Goal: Information Seeking & Learning: Learn about a topic

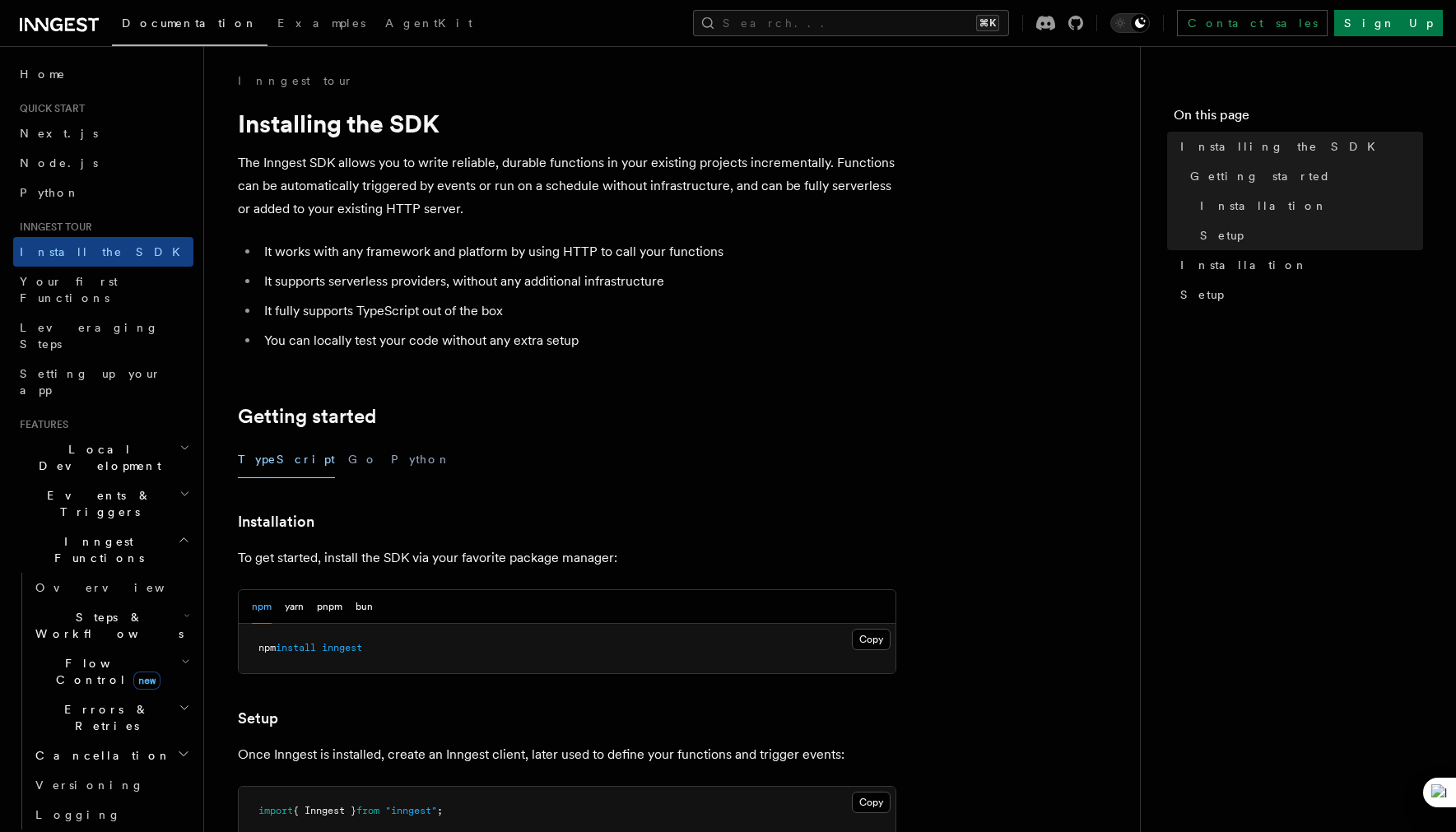
click at [773, 341] on li "You can locally test your code without any extra setup" at bounding box center [578, 340] width 637 height 23
click at [85, 655] on span "Flow Control new" at bounding box center [104, 671] width 153 height 33
click at [103, 694] on link "Overview" at bounding box center [119, 708] width 149 height 29
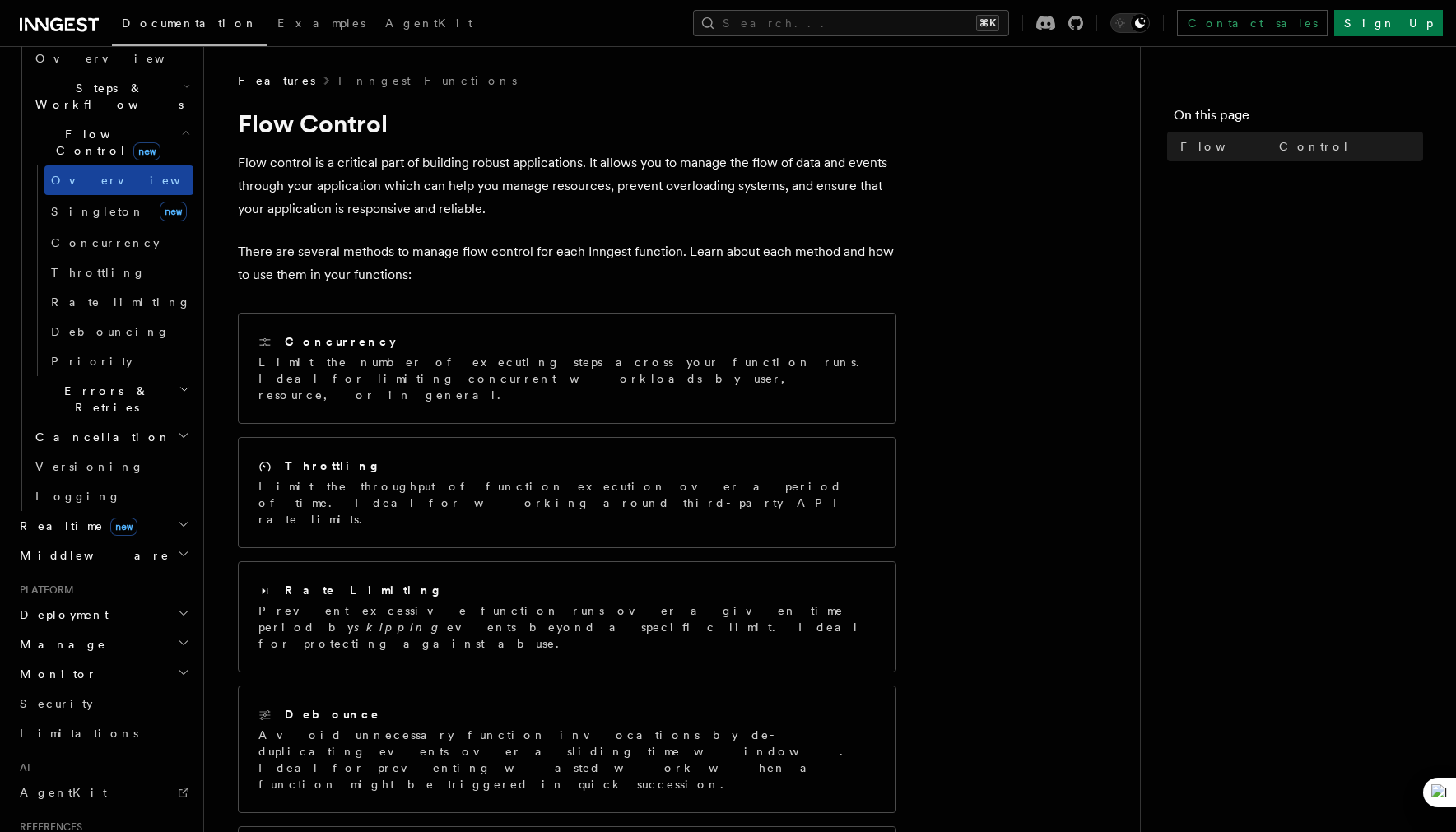
scroll to position [695, 0]
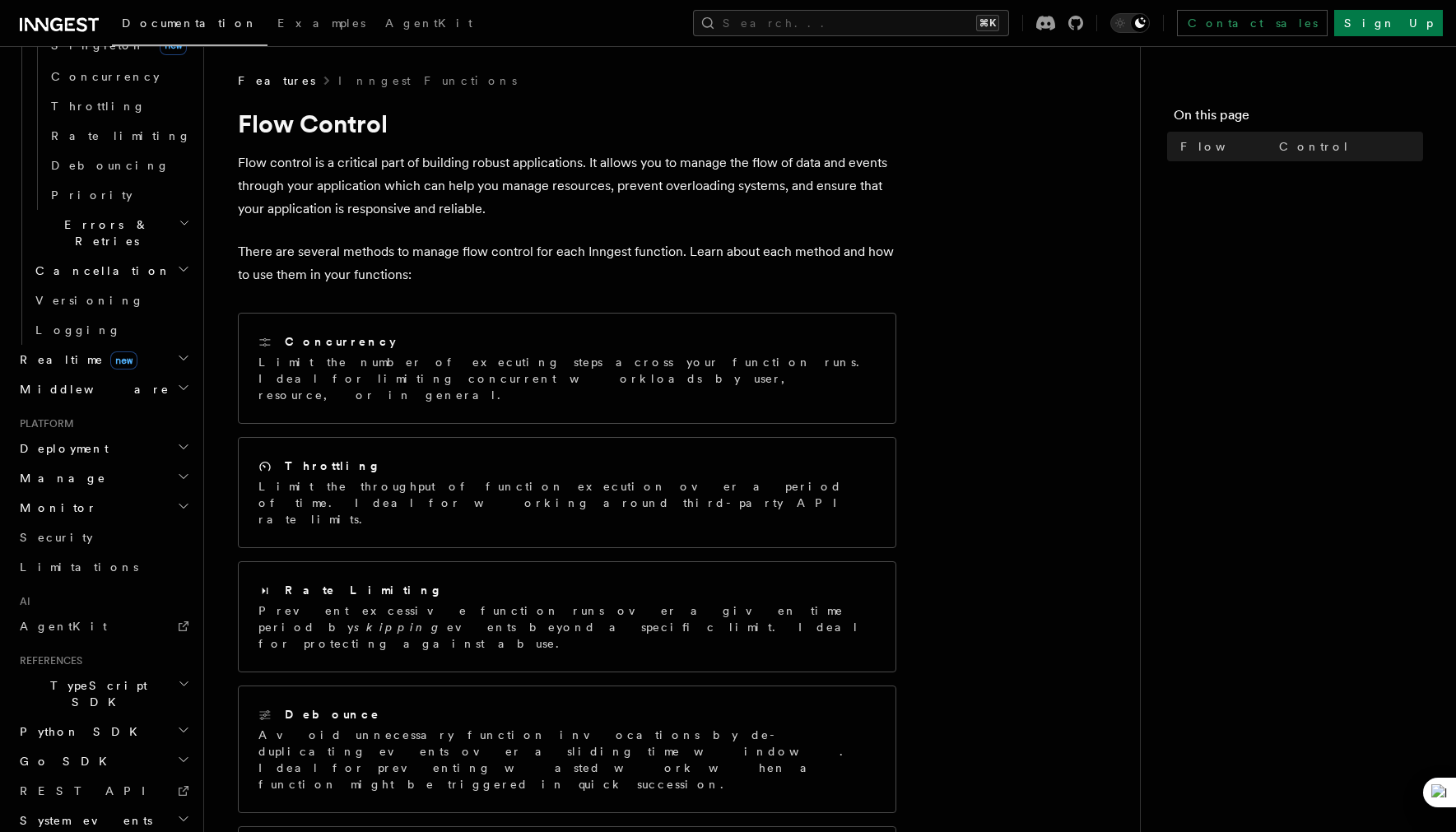
click at [160, 344] on h2 "Realtime new" at bounding box center [104, 359] width 180 height 29
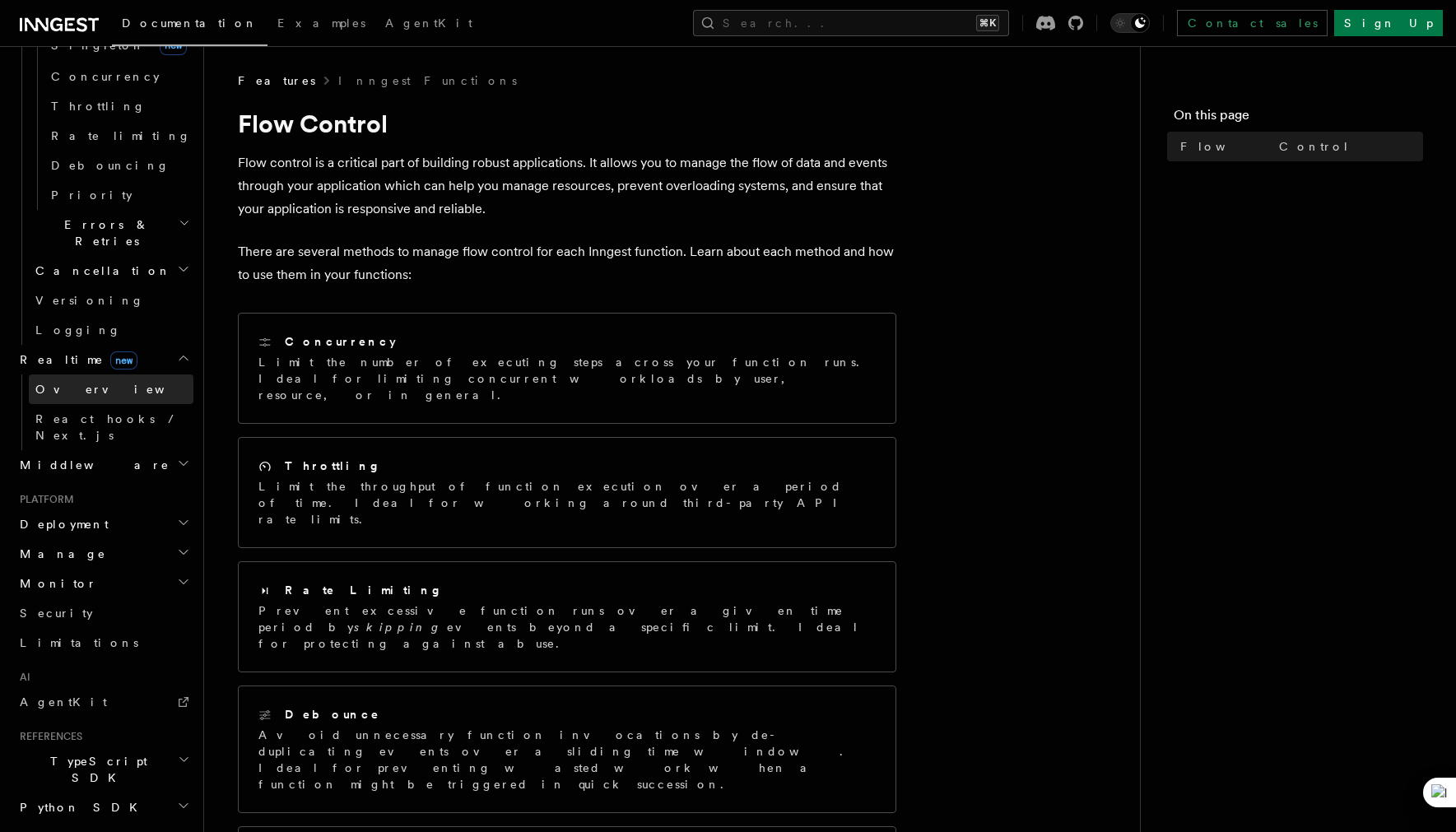
click at [140, 374] on link "Overview" at bounding box center [110, 388] width 164 height 29
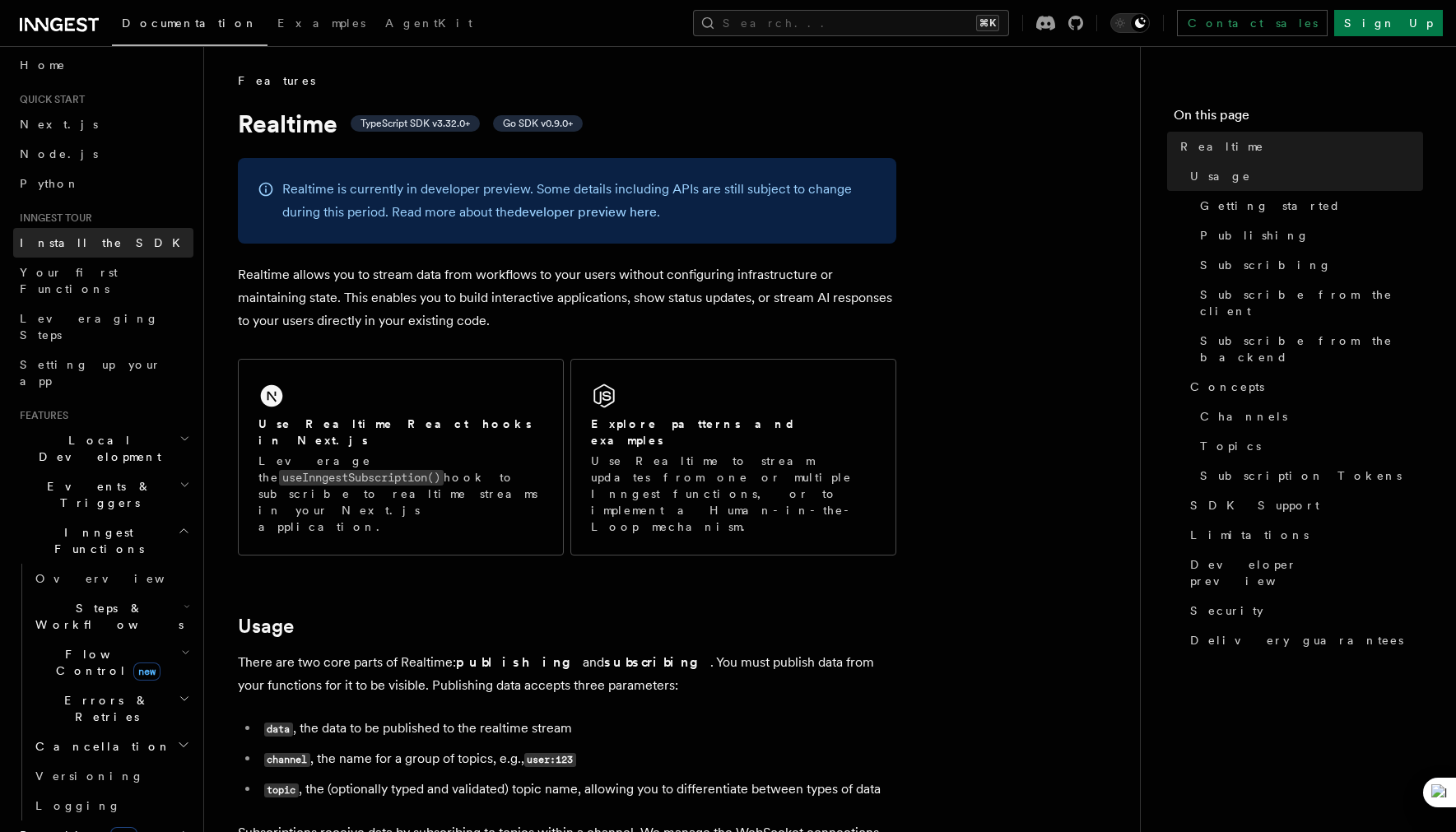
scroll to position [24, 0]
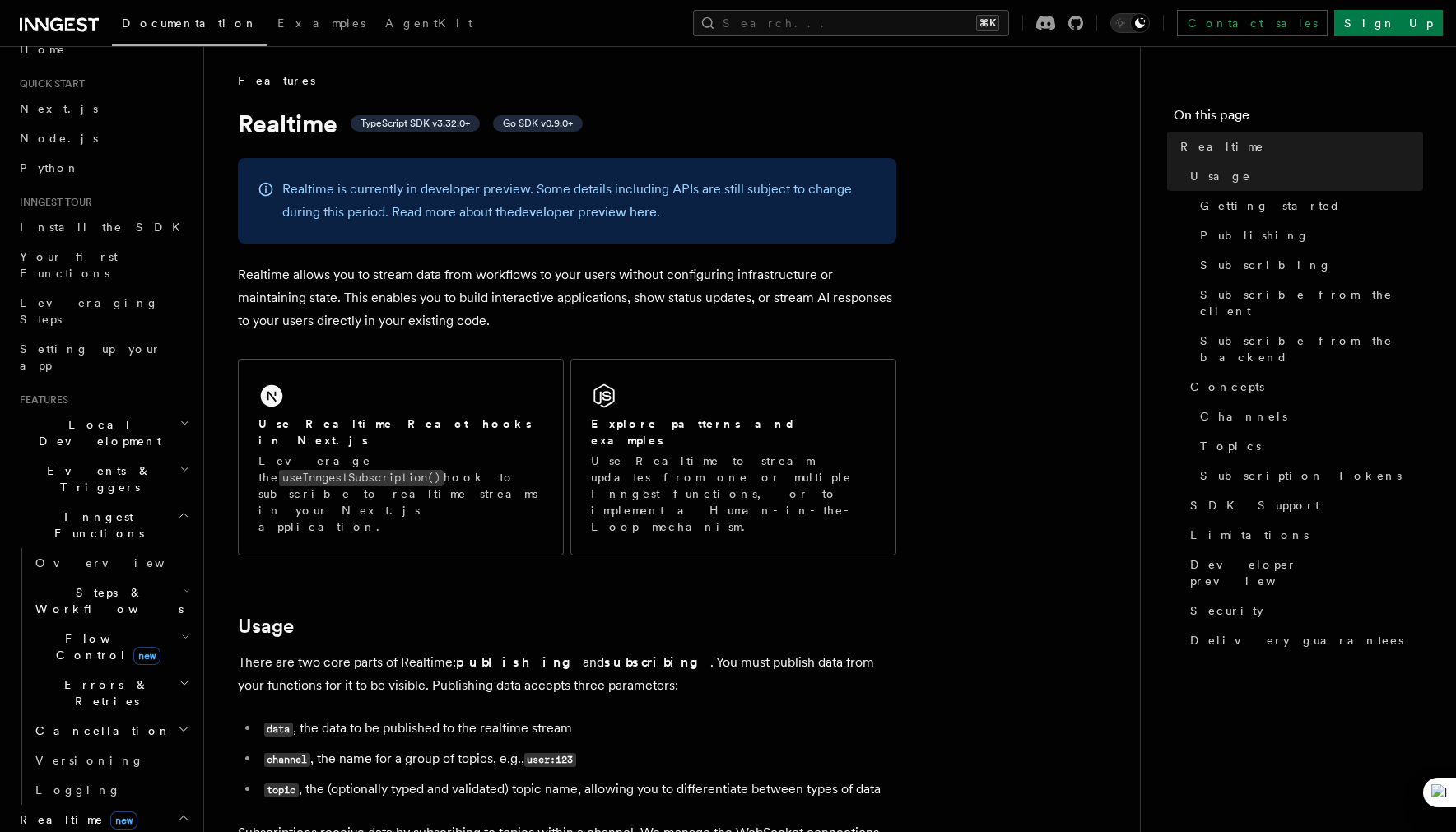
click at [131, 409] on h2 "Local Development" at bounding box center [104, 432] width 180 height 46
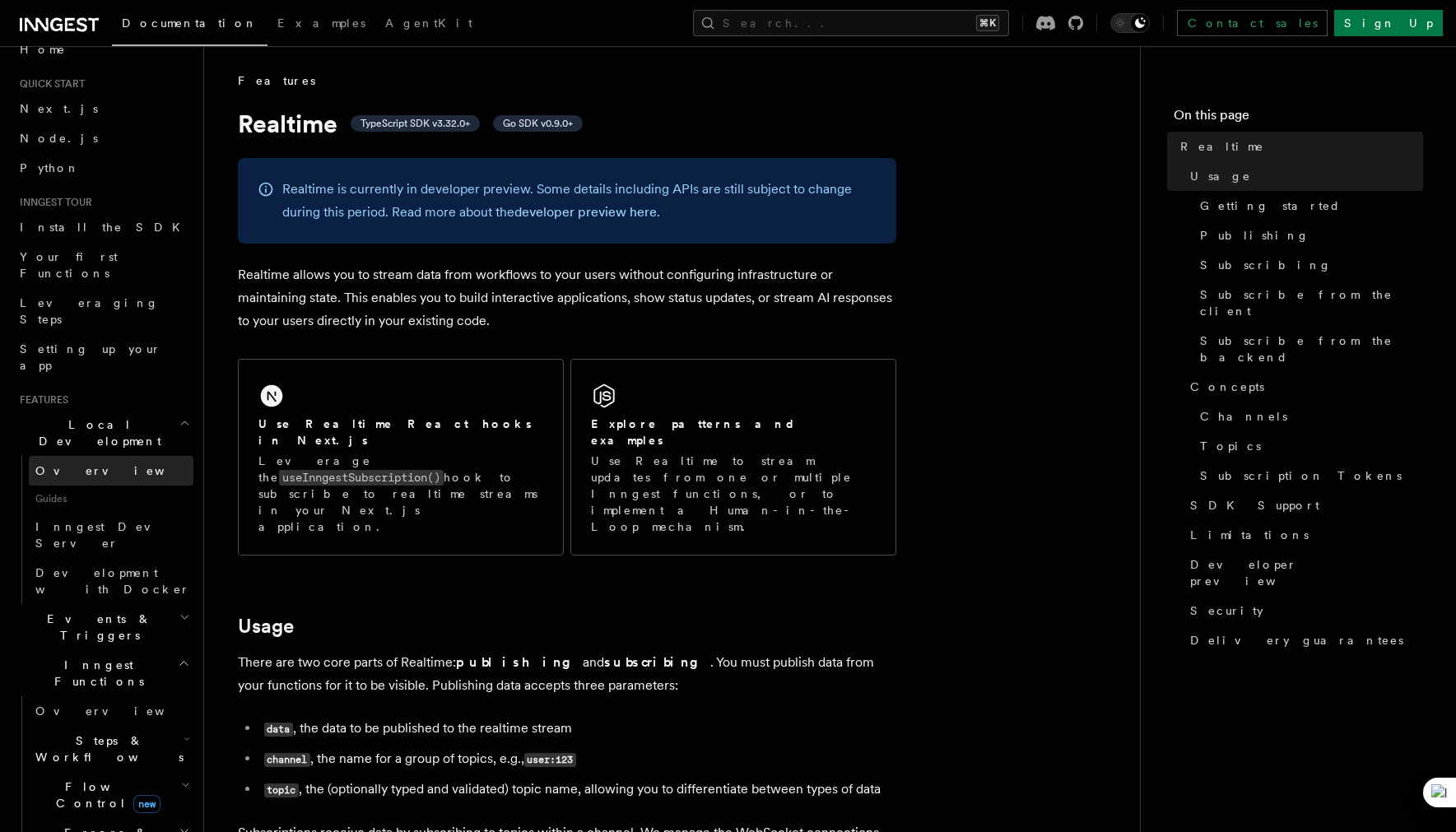
click at [116, 456] on link "Overview" at bounding box center [110, 470] width 164 height 29
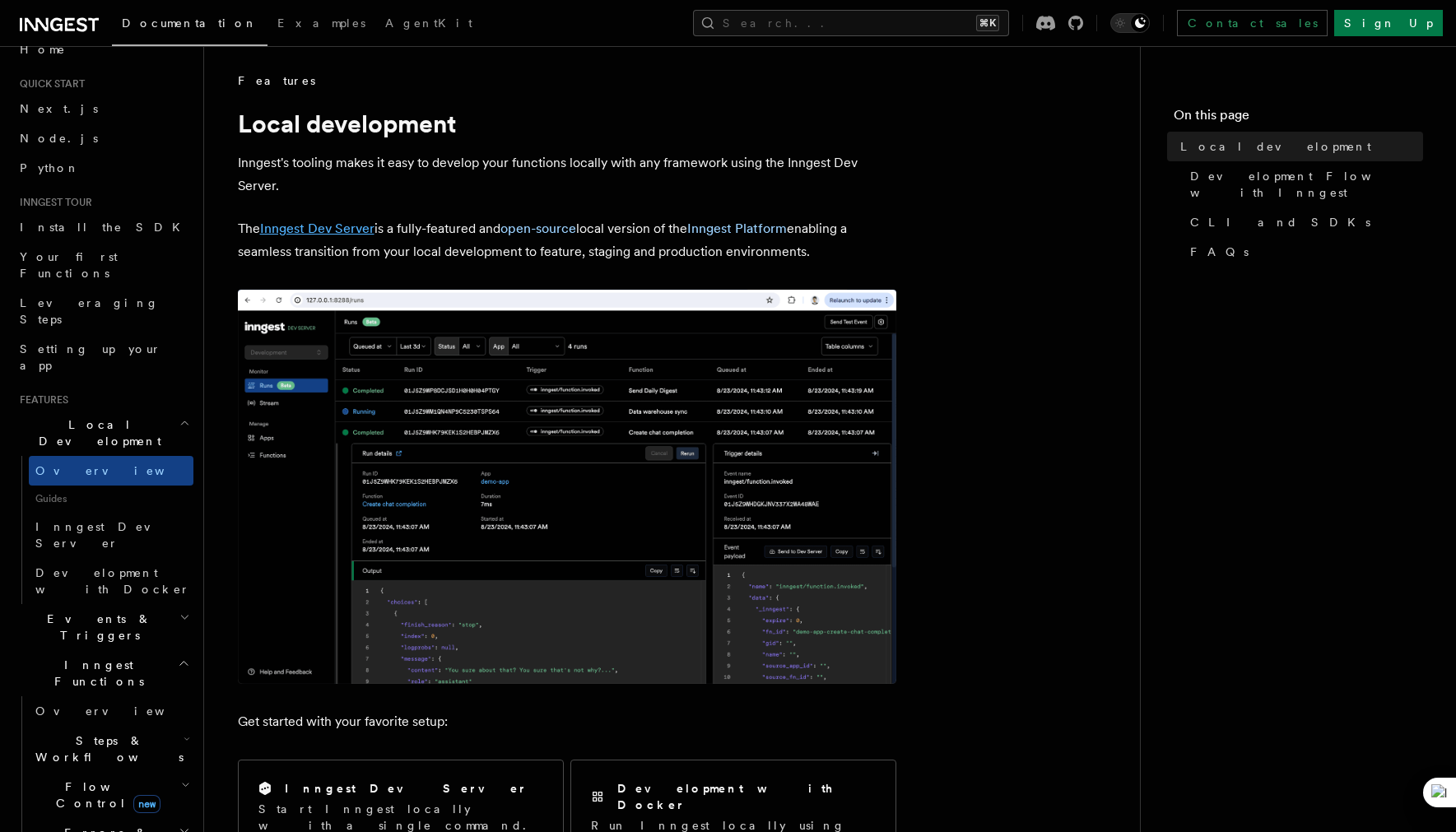
click at [301, 223] on link "Inngest Dev Server" at bounding box center [318, 228] width 115 height 16
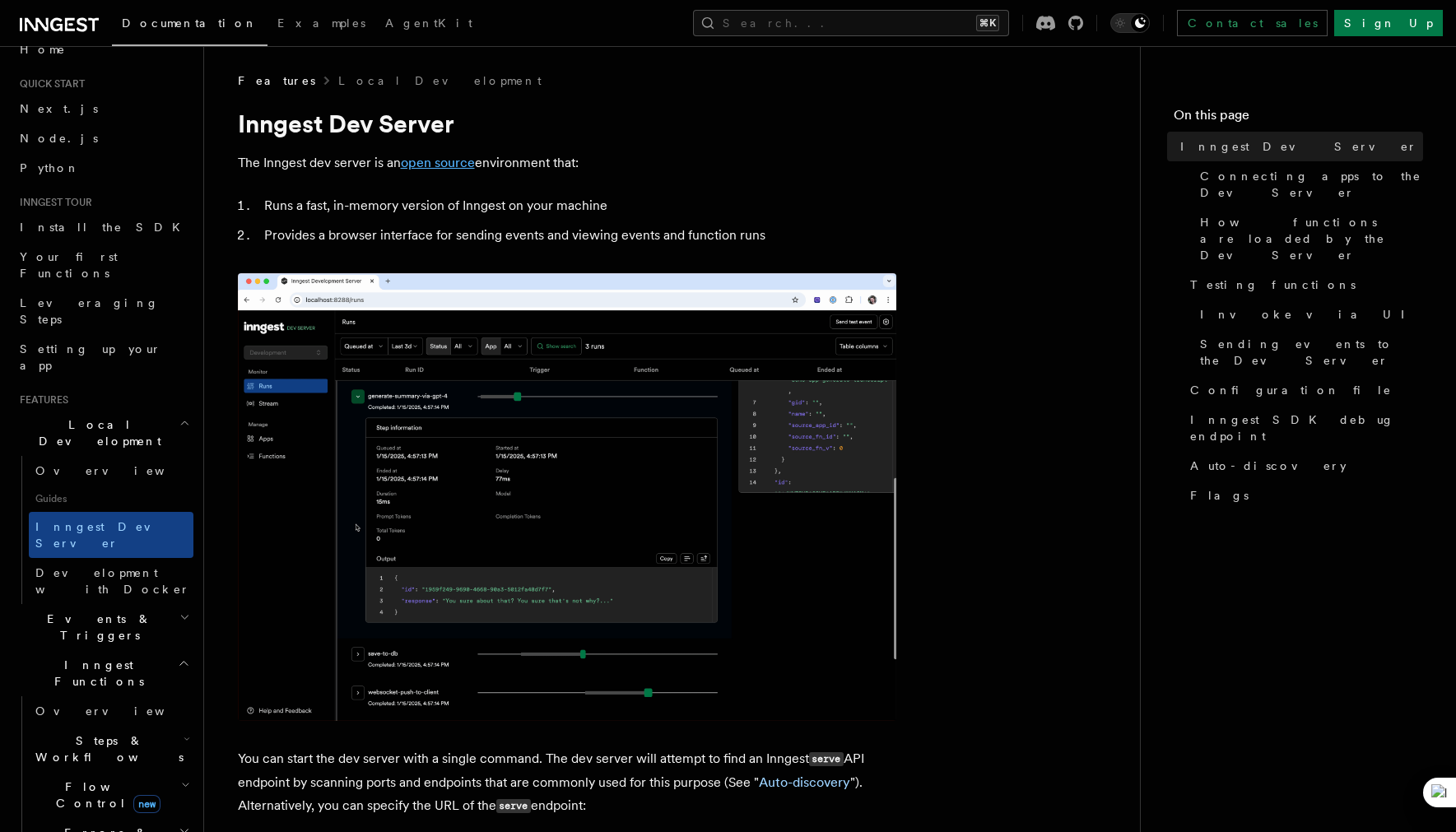
click at [453, 166] on link "open source" at bounding box center [438, 163] width 74 height 16
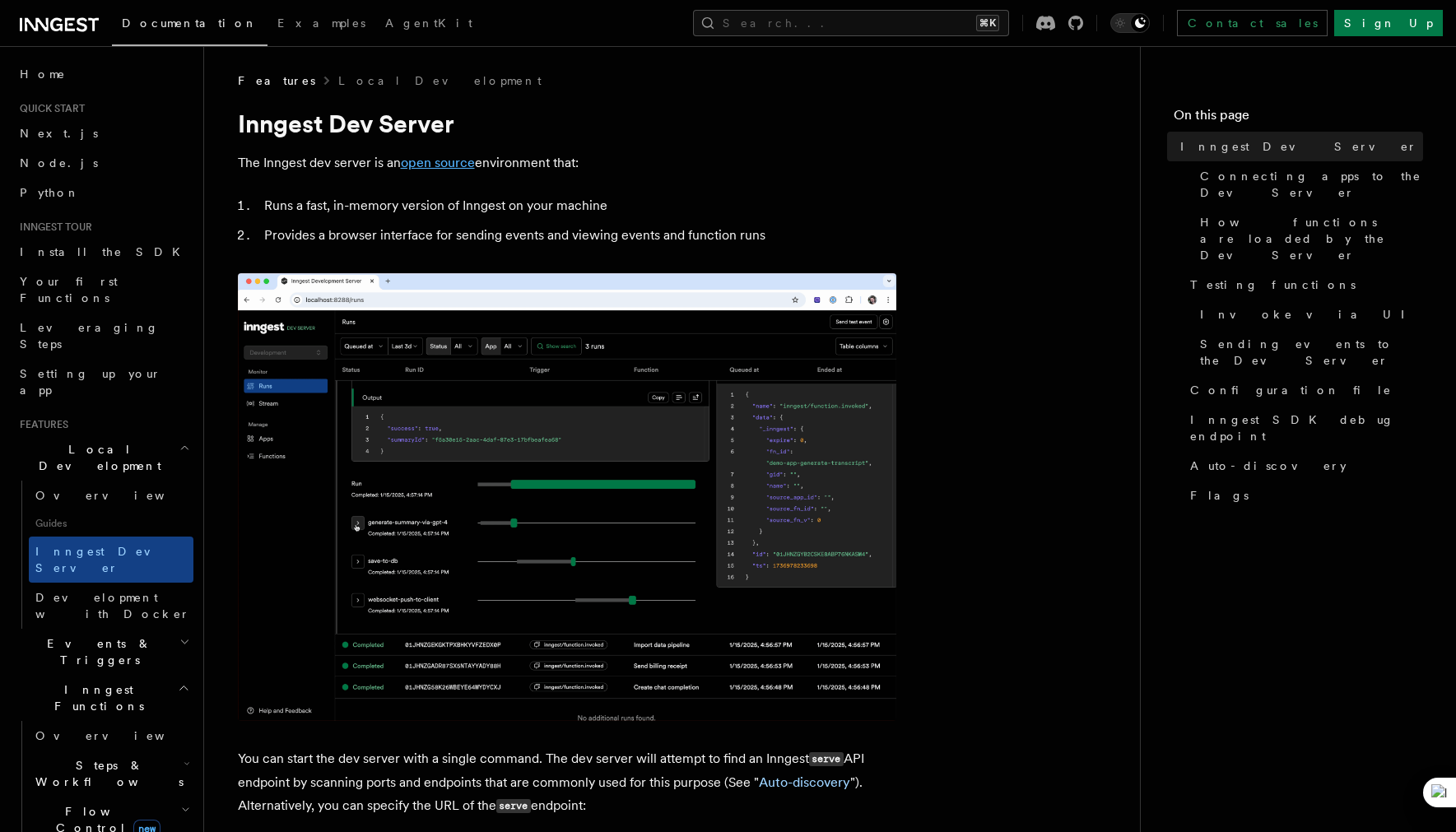
click at [421, 168] on link "open source" at bounding box center [438, 163] width 74 height 16
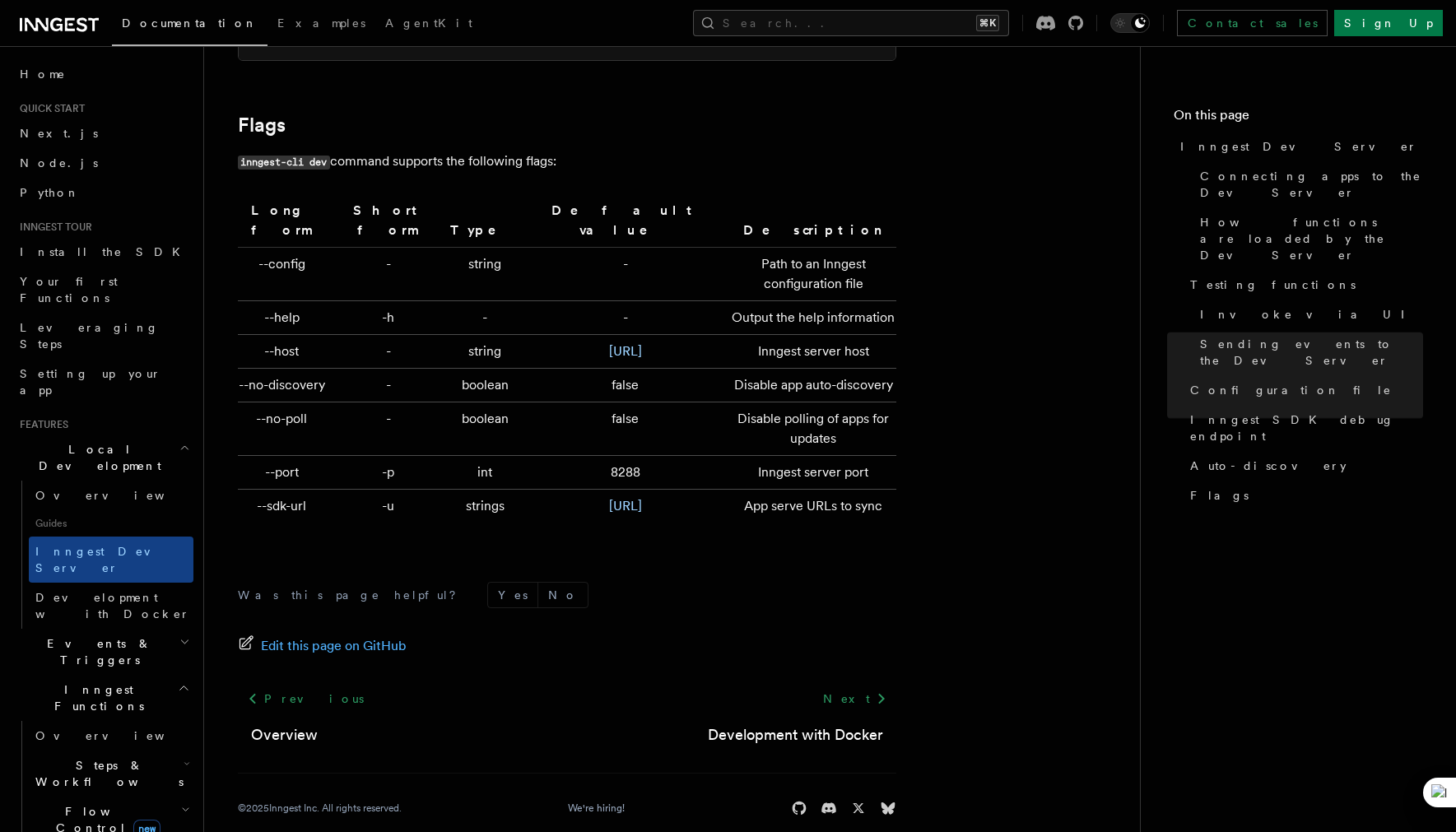
scroll to position [5410, 0]
